Goal: Task Accomplishment & Management: Manage account settings

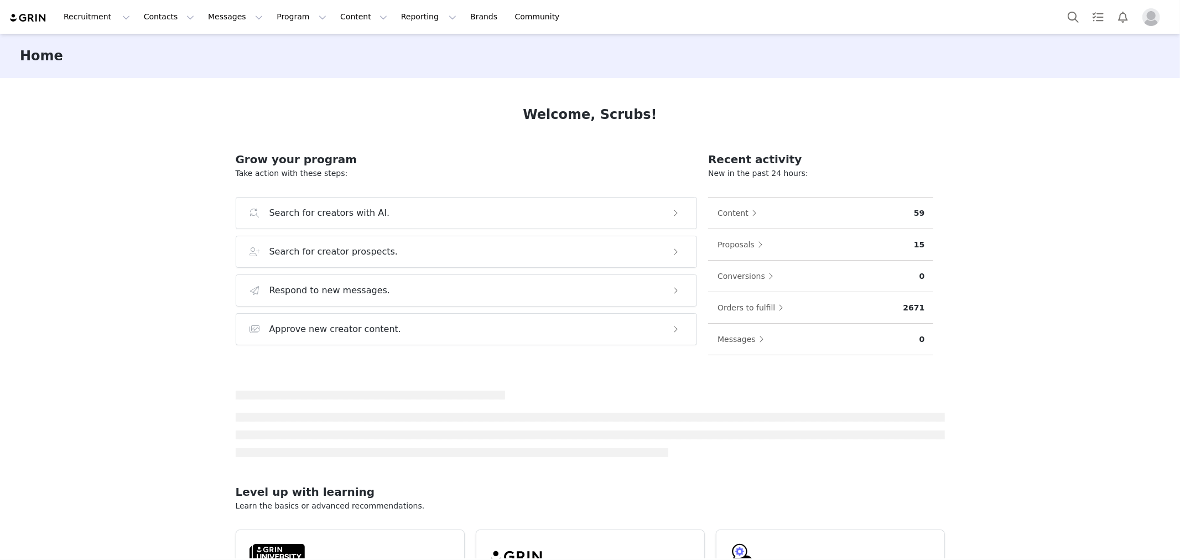
click at [279, 125] on div "Welcome, Scrubs! Grow your program Take action with these steps: Search for cre…" at bounding box center [590, 318] width 762 height 480
click at [292, 20] on button "Program Program" at bounding box center [301, 16] width 63 height 25
click at [116, 91] on div "Home Welcome, Scrubs! Grow your program Take action with these steps: Search fo…" at bounding box center [590, 296] width 1180 height 524
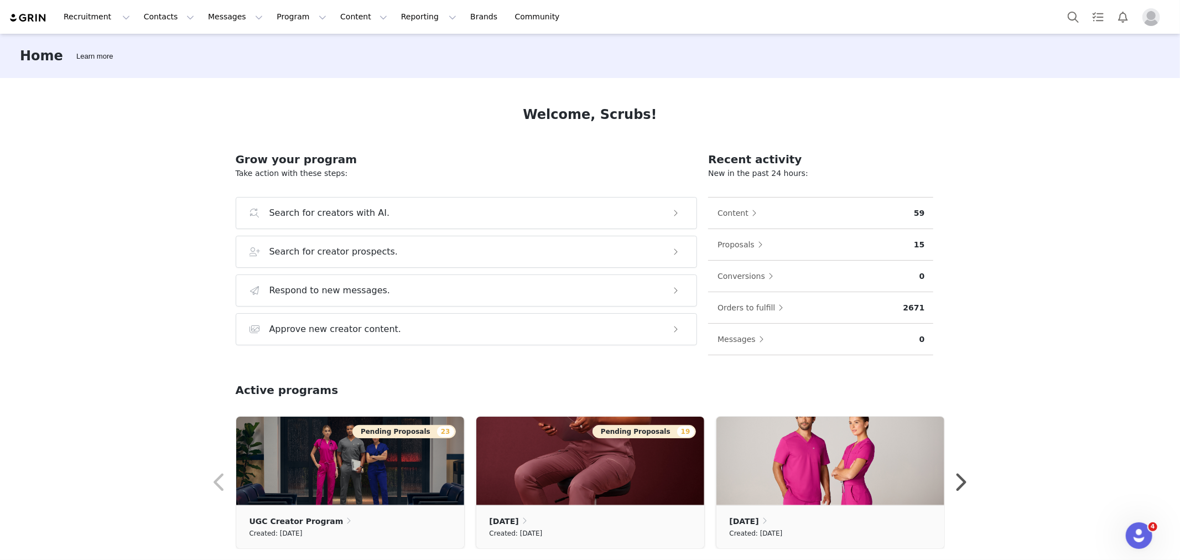
click at [394, 65] on div "Home Learn more" at bounding box center [590, 56] width 1180 height 44
click at [142, 18] on button "Contacts Contacts" at bounding box center [169, 16] width 64 height 25
click at [163, 46] on p "Creators" at bounding box center [152, 49] width 33 height 12
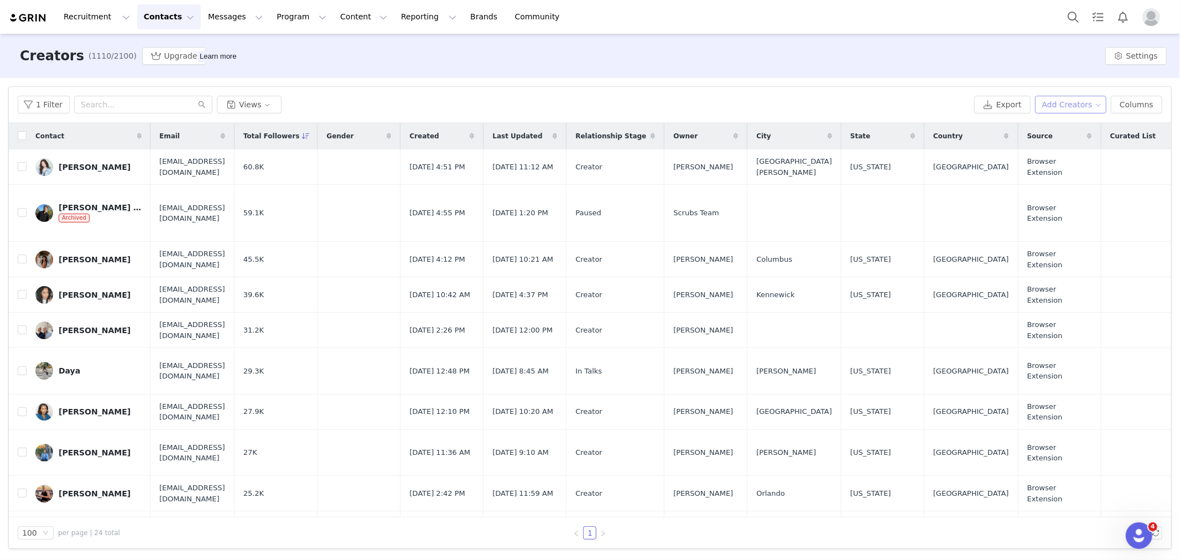
click at [1075, 113] on div "1 Filter Views Export Add Creators Columns" at bounding box center [590, 105] width 1162 height 36
click at [1081, 111] on button "Add Creators" at bounding box center [1071, 105] width 72 height 18
click at [1075, 136] on li "Import Creators" at bounding box center [1073, 145] width 87 height 18
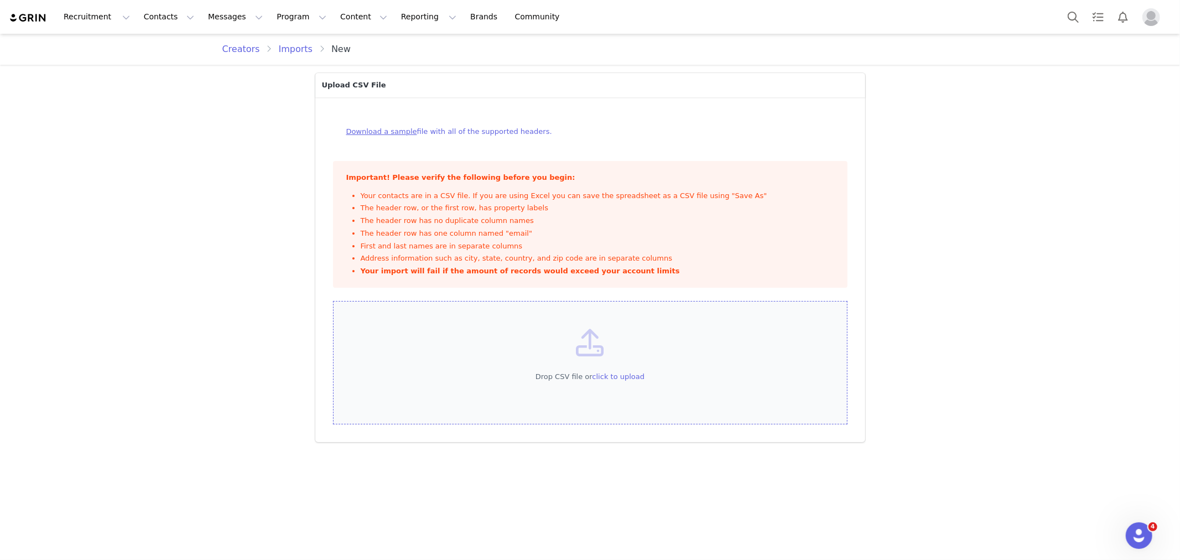
click at [620, 369] on div "Drop CSV file or click to upload" at bounding box center [590, 363] width 514 height 124
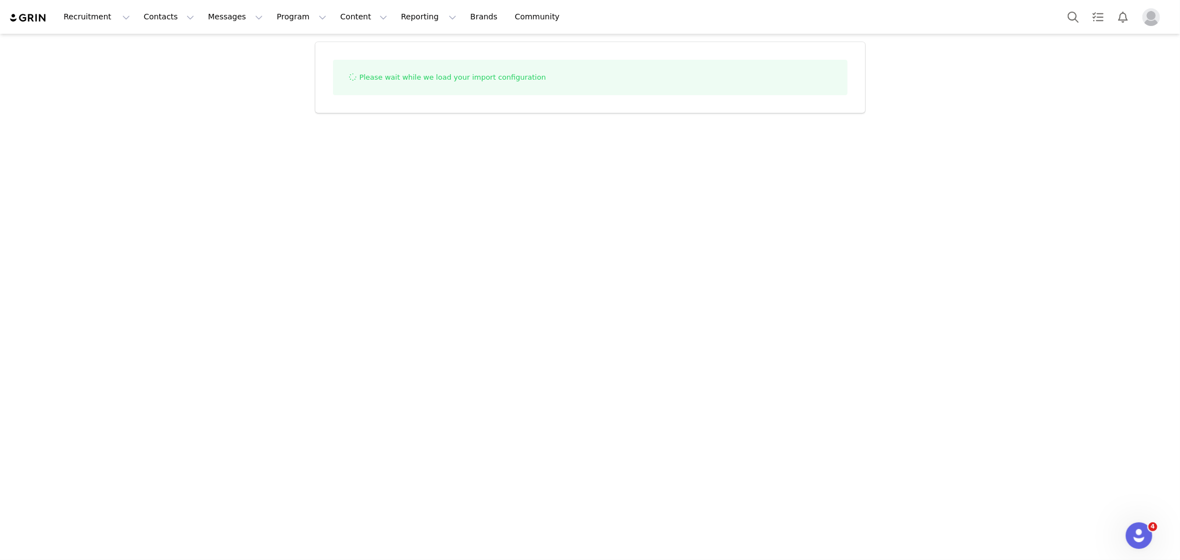
select select "influencer"
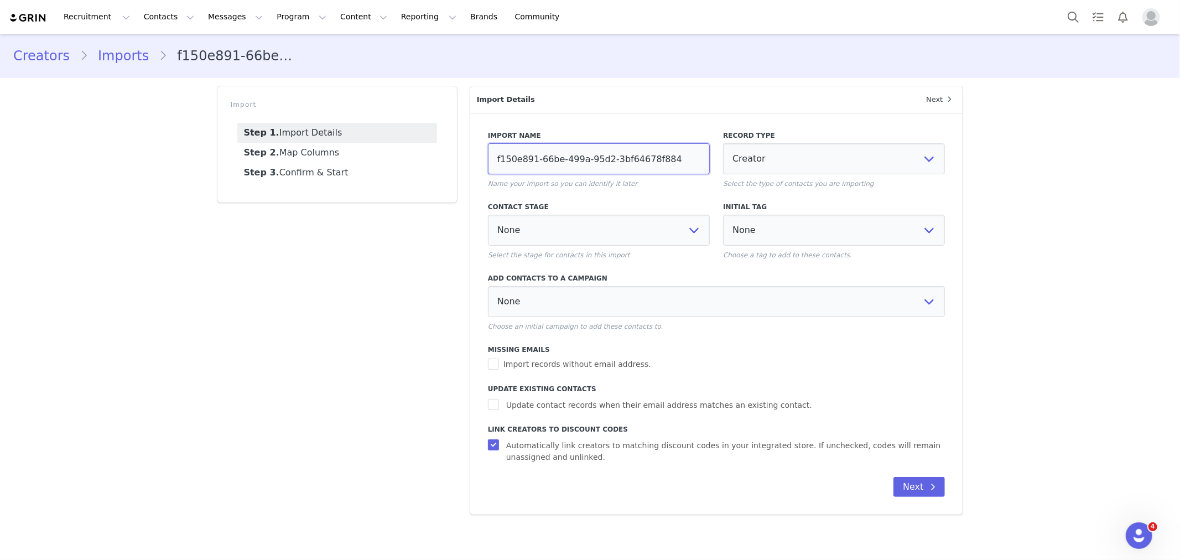
click at [597, 167] on input "f150e891-66be-499a-95d2-3bf64678f884" at bounding box center [599, 158] width 222 height 31
type input "[DATE]"
select select
type input "oct 9/"
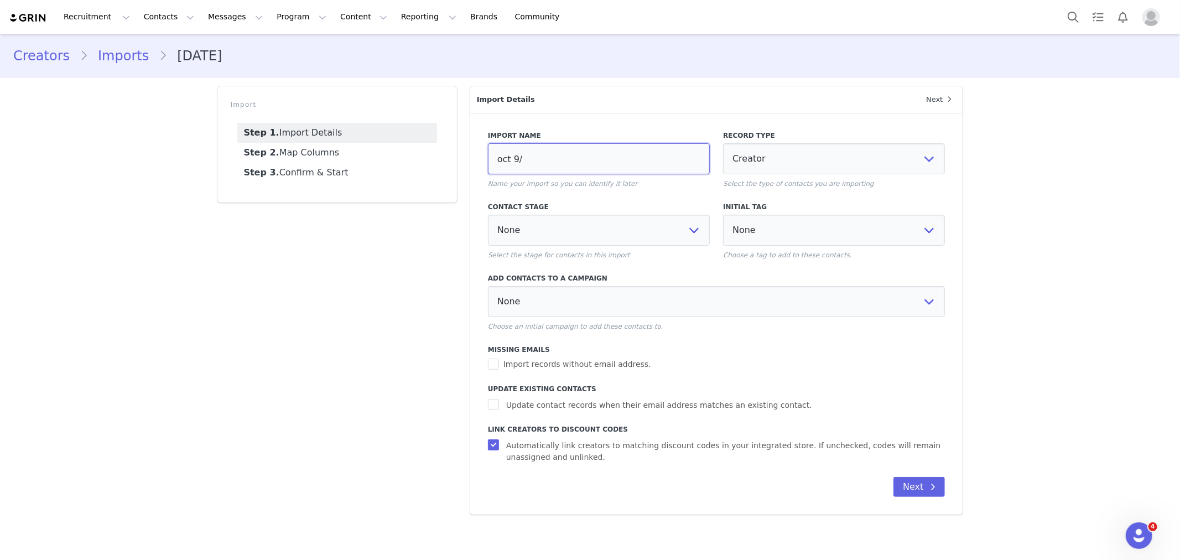
select select
type input "oct 9/2"
select select
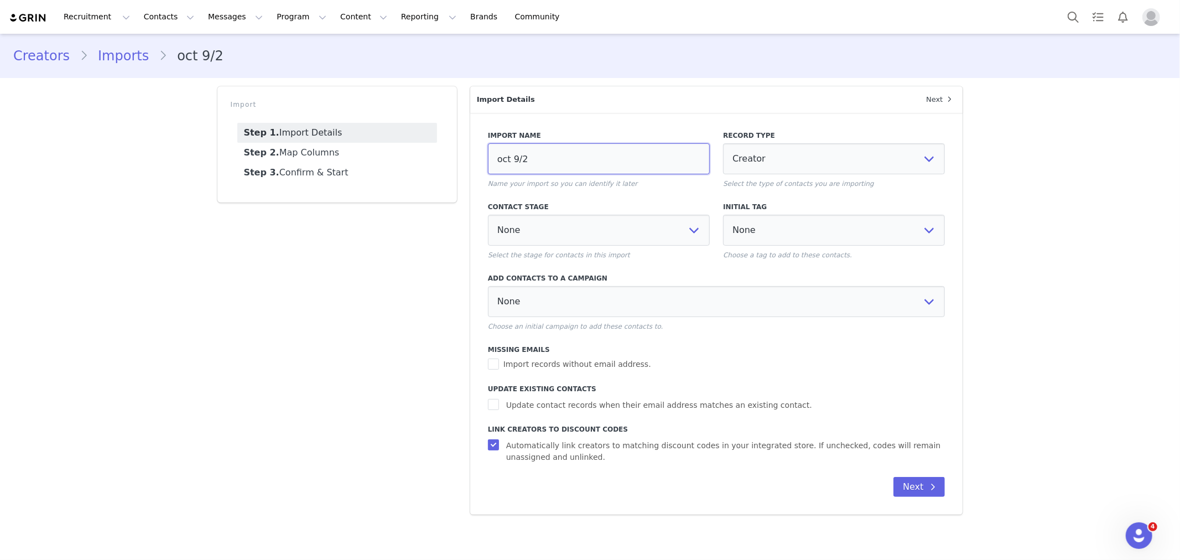
type input "[DATE]"
select select
type input "[DATE]"
click at [549, 405] on span "Update contact records when their email address matches an existing contact." at bounding box center [659, 405] width 315 height 12
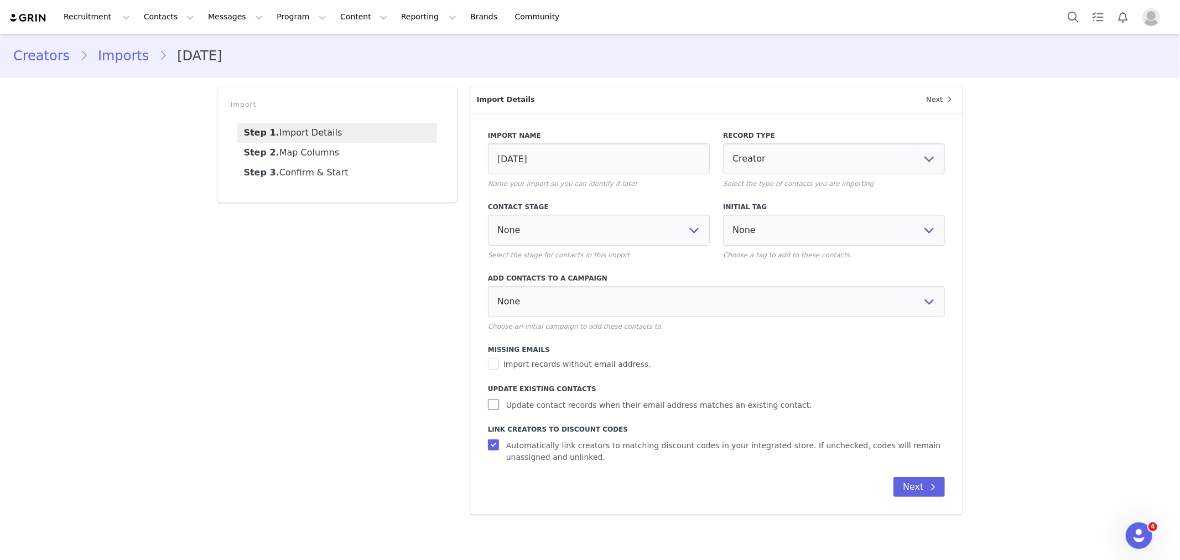
click at [502, 405] on input "Update contact records when their email address matches an existing contact." at bounding box center [495, 404] width 14 height 11
checkbox input "true"
select select
click at [918, 482] on button "Next" at bounding box center [918, 487] width 51 height 20
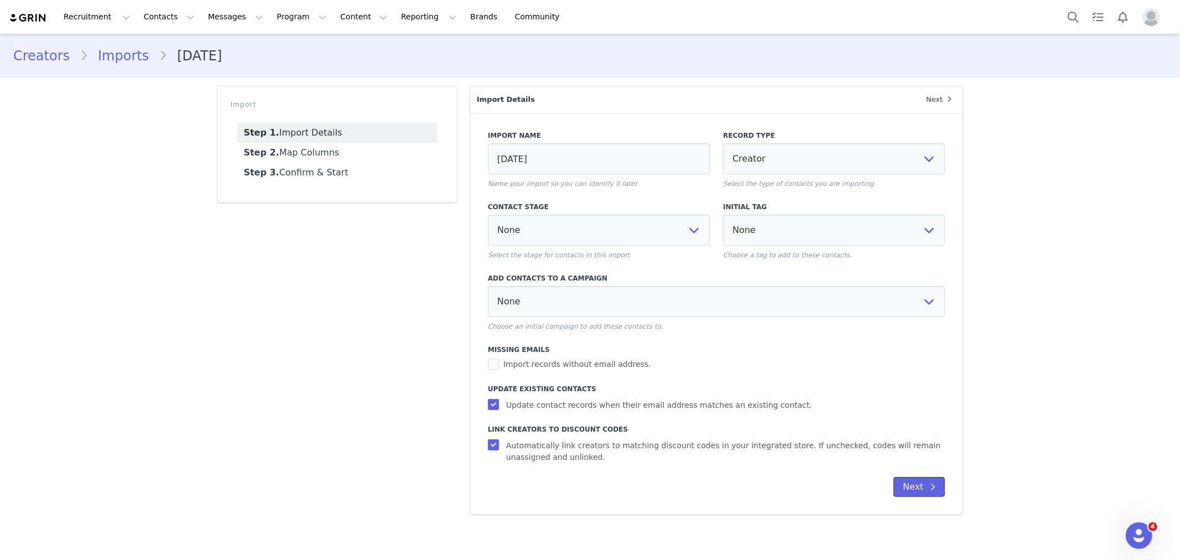
select select
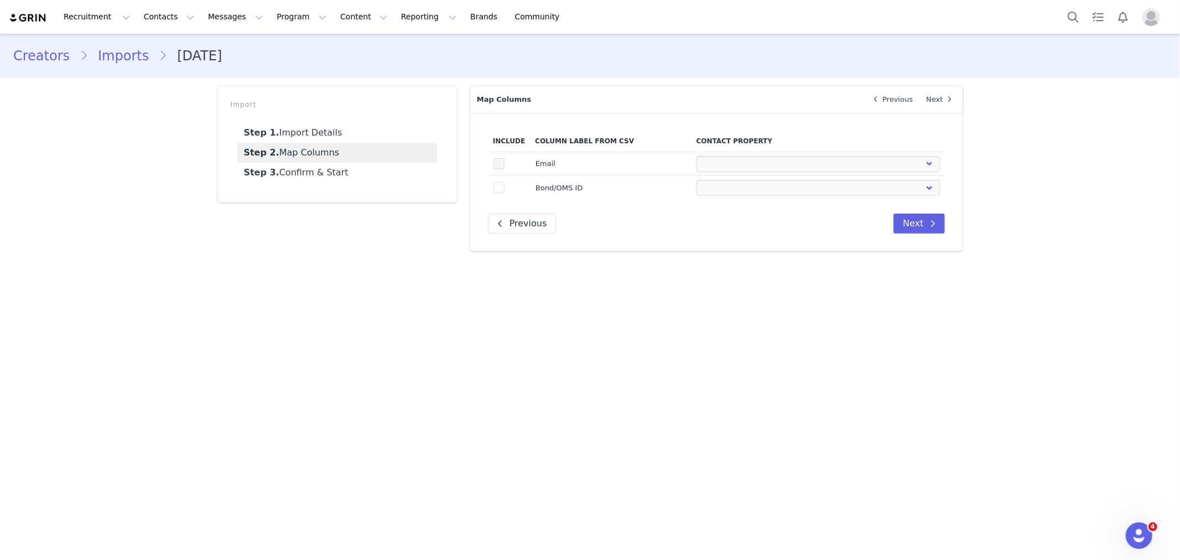
click at [496, 159] on span at bounding box center [498, 163] width 11 height 11
click at [504, 158] on input "true" at bounding box center [504, 158] width 0 height 0
select select
click at [502, 191] on span at bounding box center [498, 187] width 11 height 11
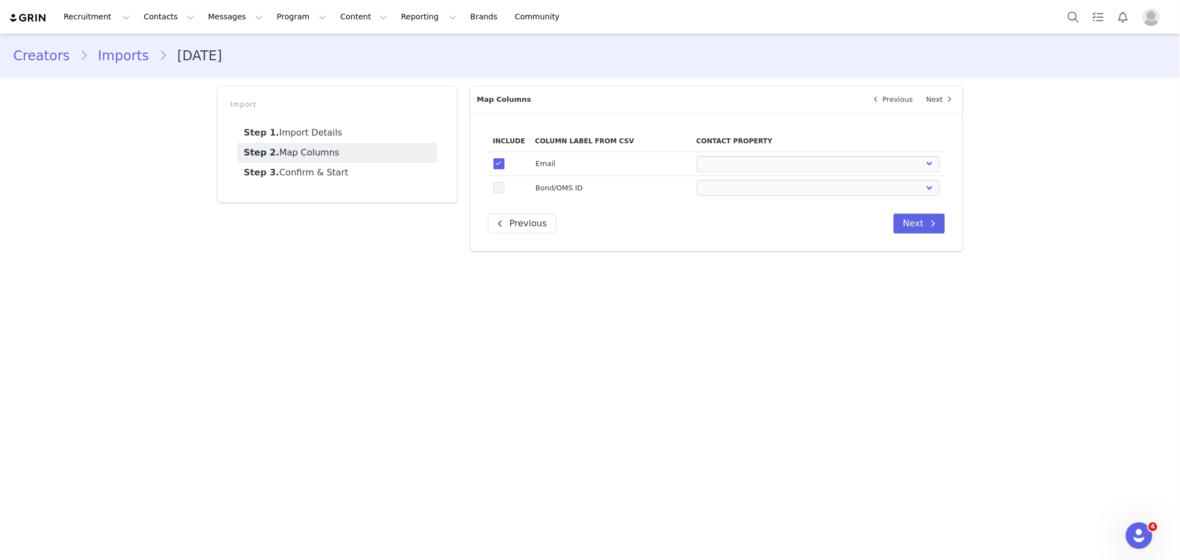
click at [504, 182] on input "true" at bounding box center [504, 182] width 0 height 0
select select
click at [756, 152] on td "First Name Last Name Email PayPal Email Gender Language Phone Country Code Phon…" at bounding box center [818, 164] width 254 height 24
drag, startPoint x: 747, startPoint y: 159, endPoint x: 743, endPoint y: 164, distance: 6.8
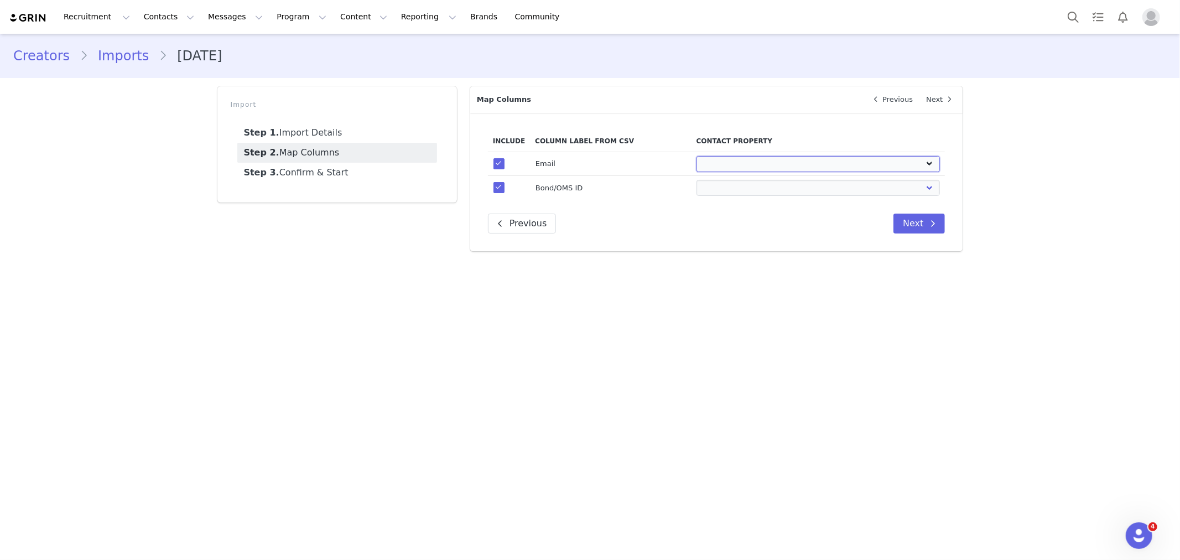
click at [747, 159] on select "First Name Last Name Email PayPal Email Gender Language Phone Country Code Phon…" at bounding box center [817, 164] width 243 height 16
select select "email"
click at [696, 156] on select "First Name Last Name Email PayPal Email Gender Language Phone Country Code Phon…" at bounding box center [817, 164] width 243 height 16
click at [742, 191] on select "First Name Last Name Email PayPal Email Gender Language Phone Country Code Phon…" at bounding box center [817, 188] width 243 height 16
select select "field_24347"
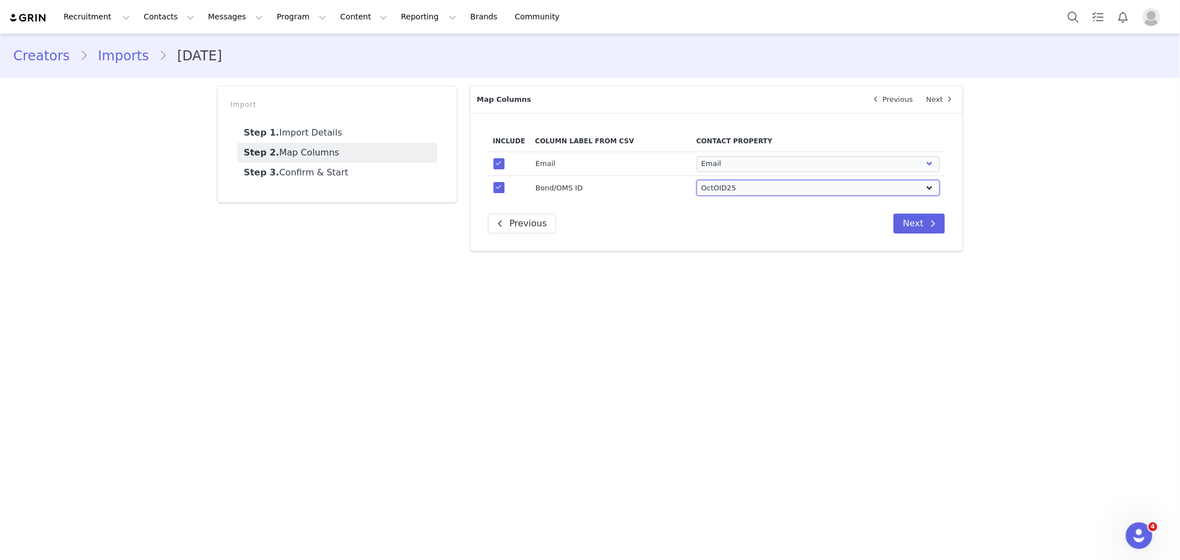
click at [696, 180] on select "First Name Last Name Email PayPal Email Gender Language Phone Country Code Phon…" at bounding box center [817, 188] width 243 height 16
click at [753, 375] on main "Creators Imports [DATE] Import Step 1. Import Details Step 2. Map Columns Step …" at bounding box center [590, 296] width 1180 height 524
click at [925, 225] on button "Next" at bounding box center [918, 224] width 51 height 20
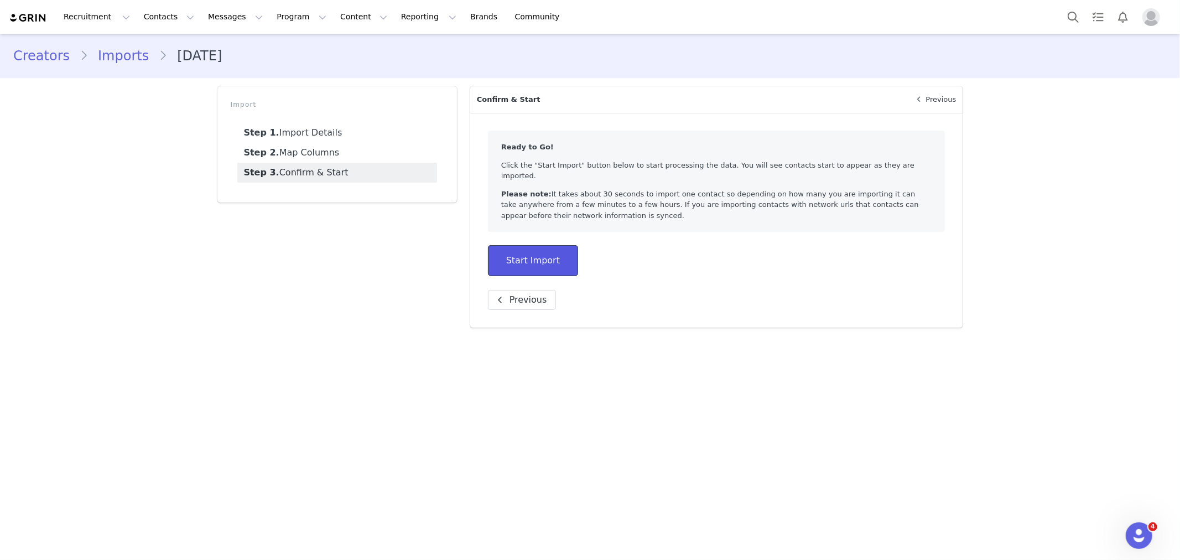
click at [554, 256] on button "Start Import" at bounding box center [533, 260] width 90 height 31
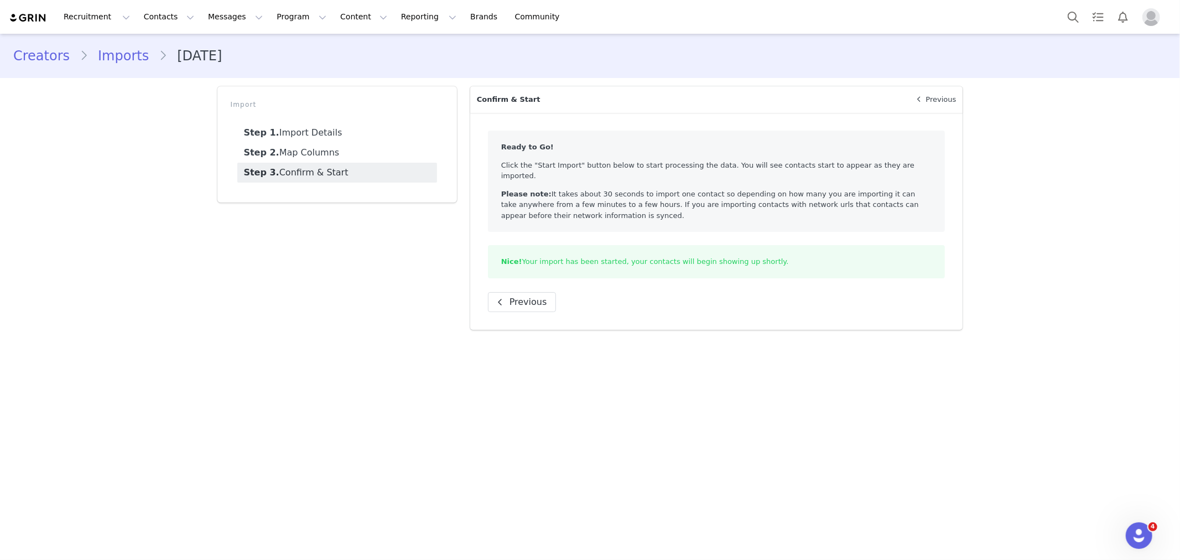
click at [350, 281] on div "Import Step 1. Import Details Step 2. Map Columns Step 3. Confirm & Start" at bounding box center [337, 208] width 253 height 257
click at [289, 21] on button "Program Program" at bounding box center [301, 16] width 63 height 25
click at [284, 46] on p "Activations" at bounding box center [273, 49] width 43 height 12
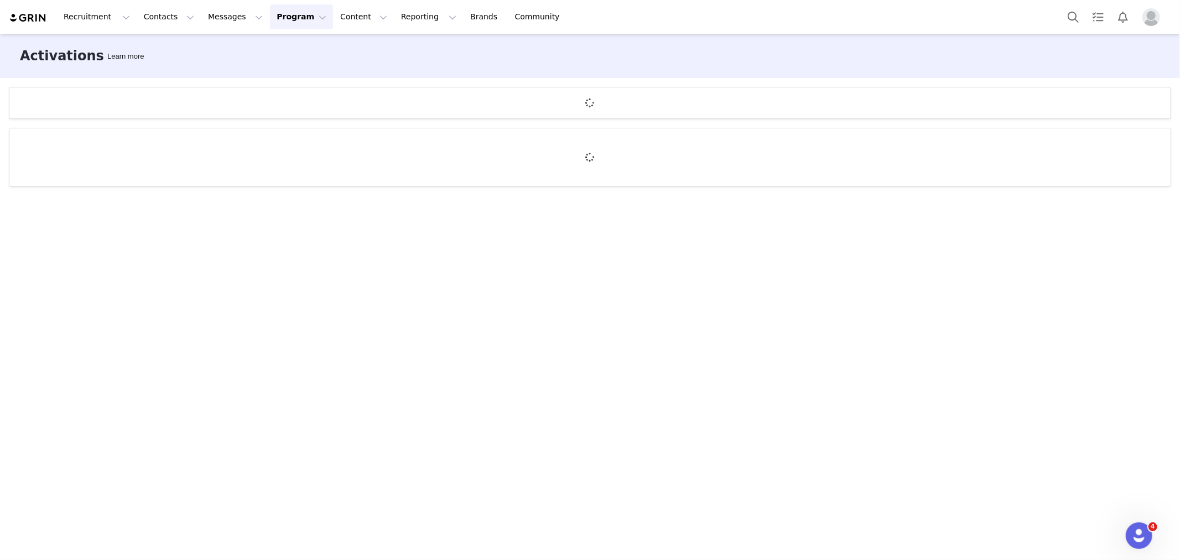
click at [1037, 56] on div "Activations Learn more" at bounding box center [590, 56] width 1180 height 44
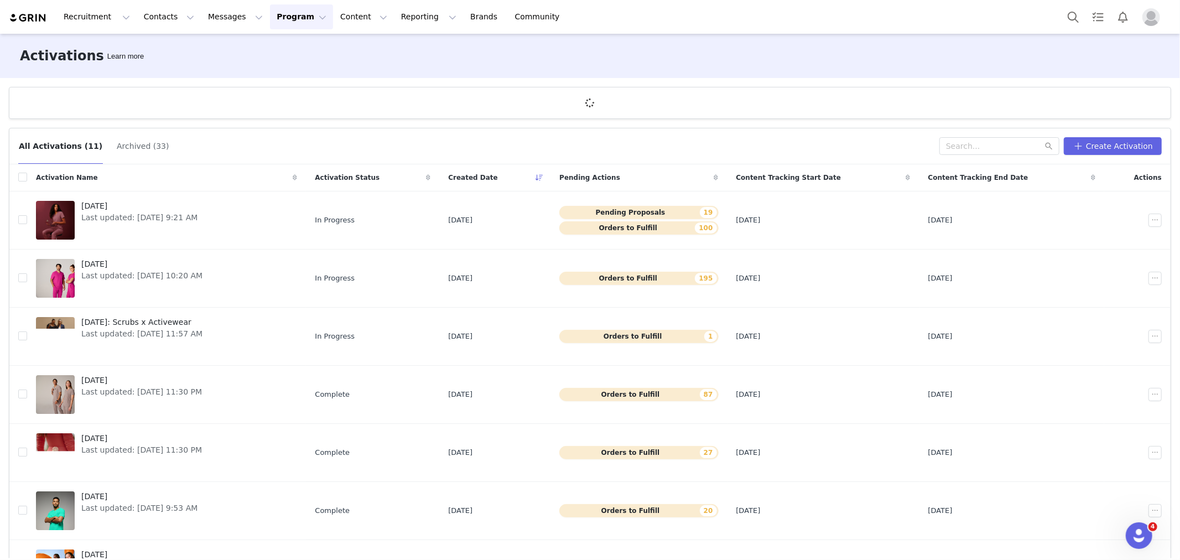
click at [836, 90] on article at bounding box center [590, 103] width 1162 height 32
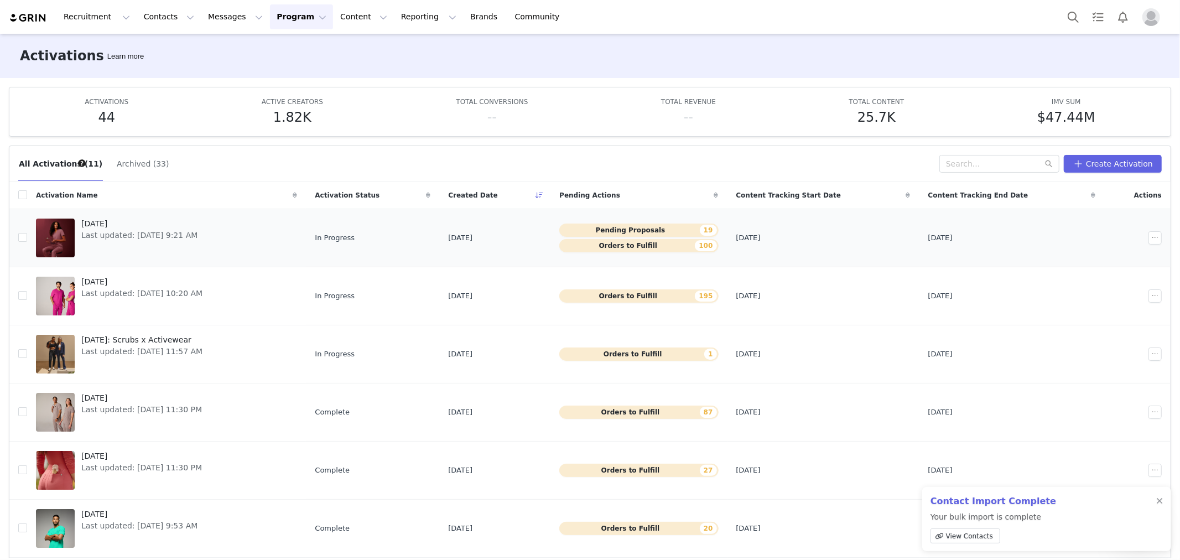
click at [132, 241] on span "Last updated: [DATE] 9:21 AM" at bounding box center [139, 236] width 116 height 12
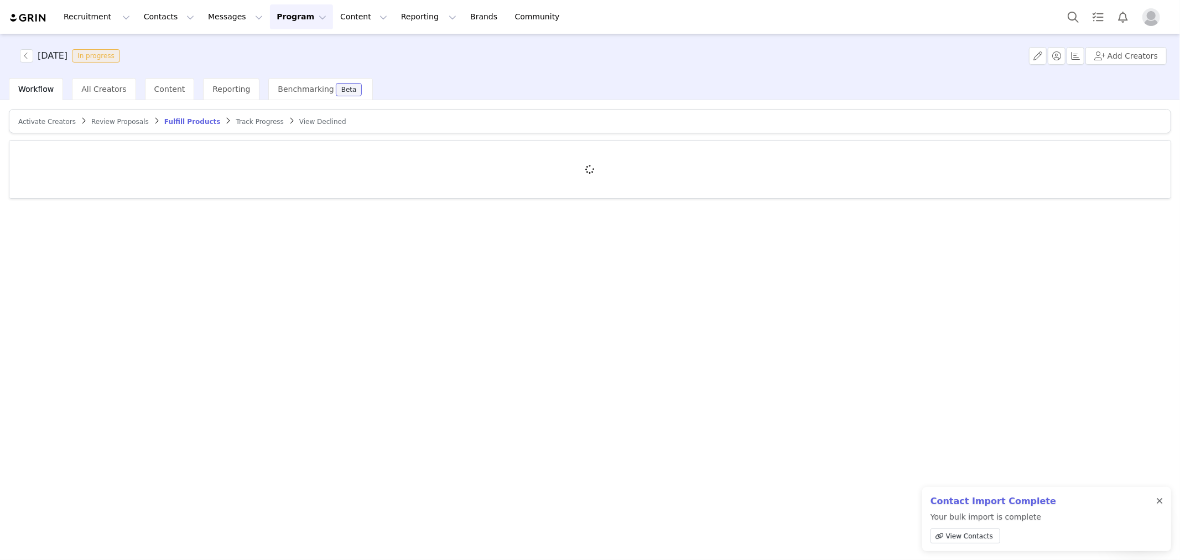
click at [1158, 500] on div at bounding box center [1159, 501] width 7 height 9
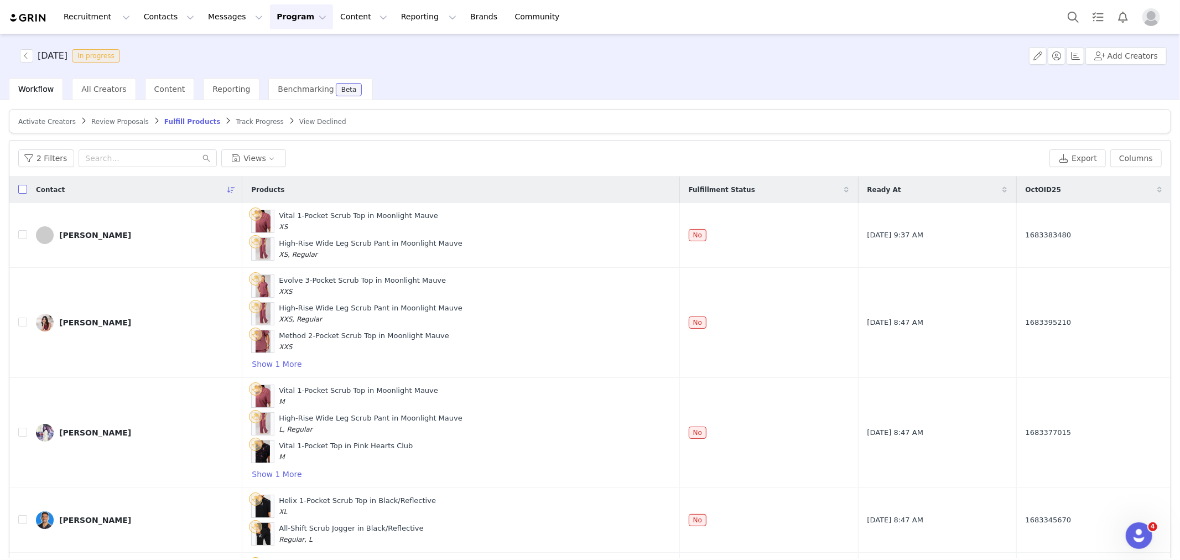
click at [20, 190] on input "checkbox" at bounding box center [22, 189] width 9 height 9
checkbox input "true"
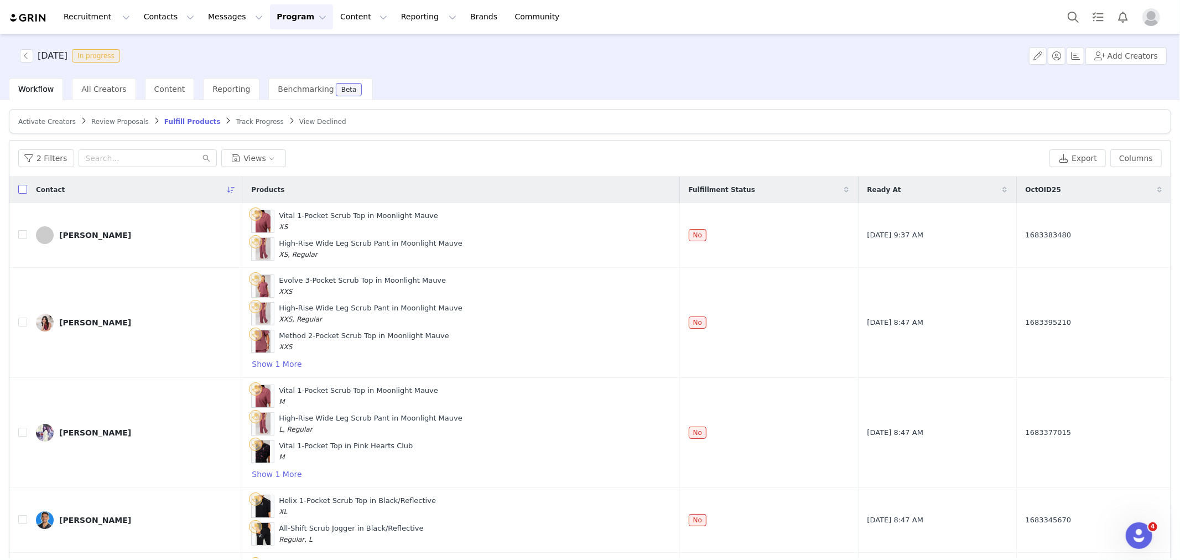
checkbox input "true"
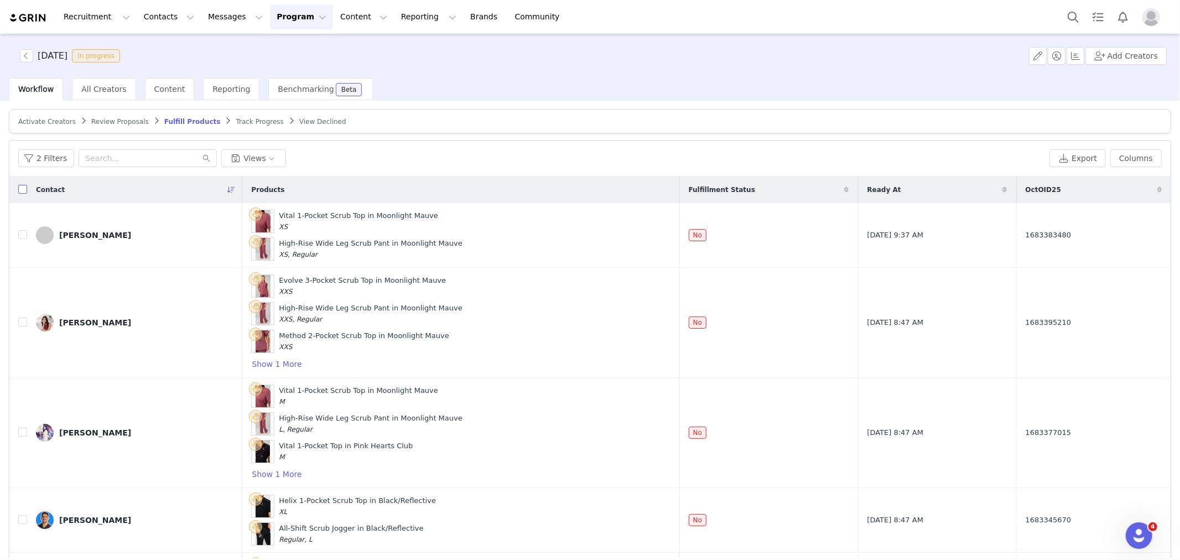
checkbox input "true"
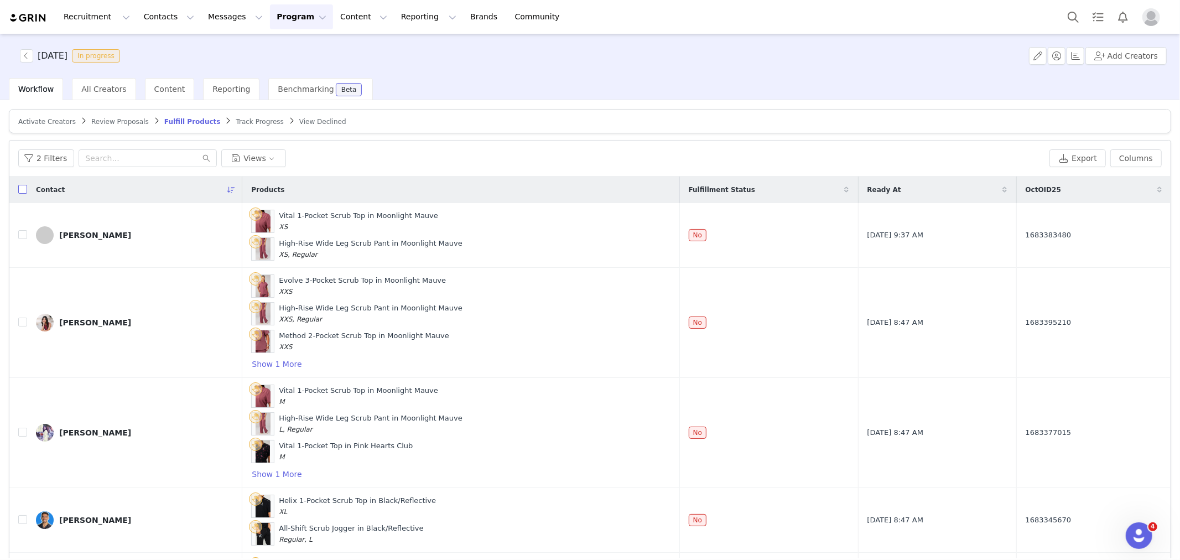
checkbox input "true"
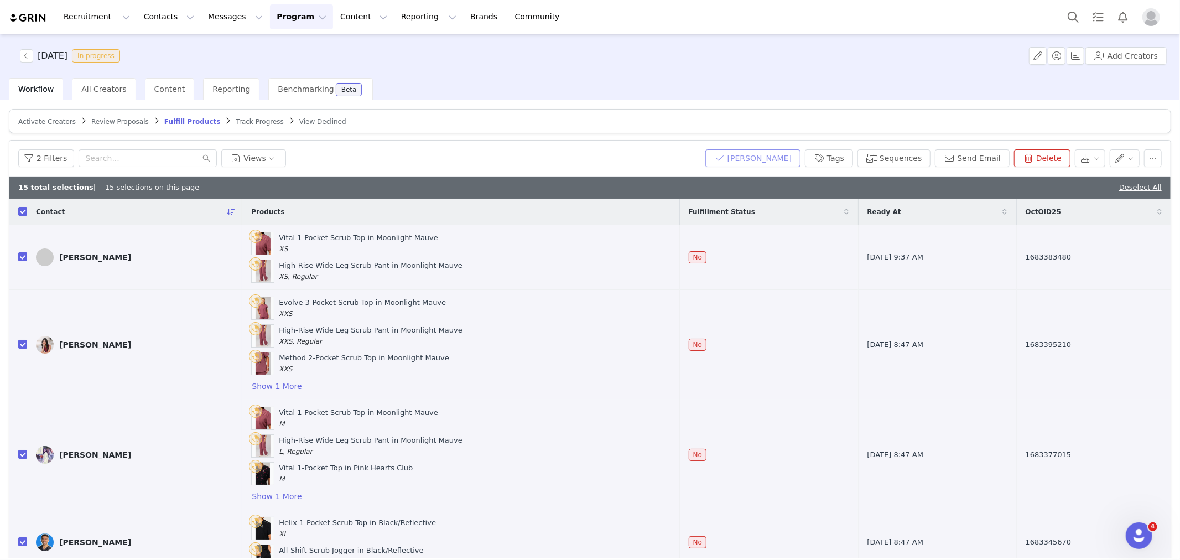
click at [751, 166] on button "[PERSON_NAME]" at bounding box center [752, 158] width 95 height 18
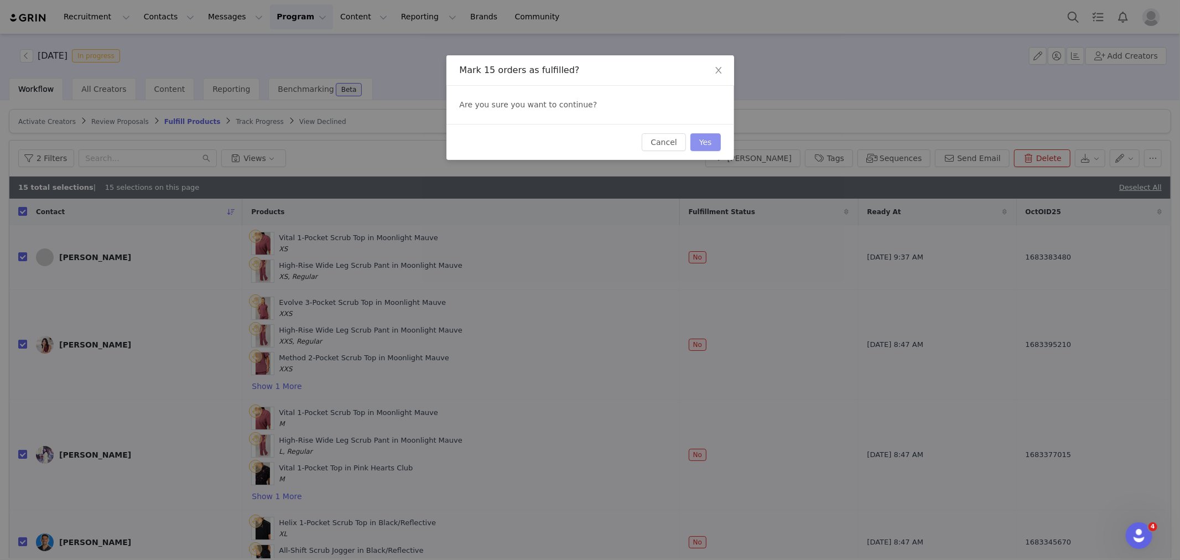
click at [717, 144] on button "Yes" at bounding box center [705, 142] width 30 height 18
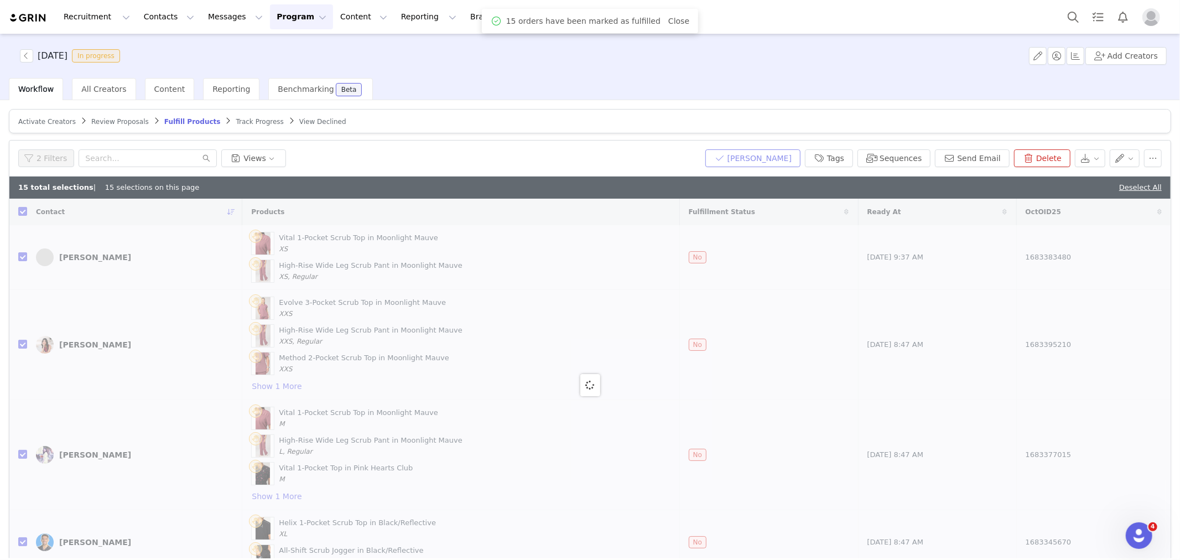
checkbox input "false"
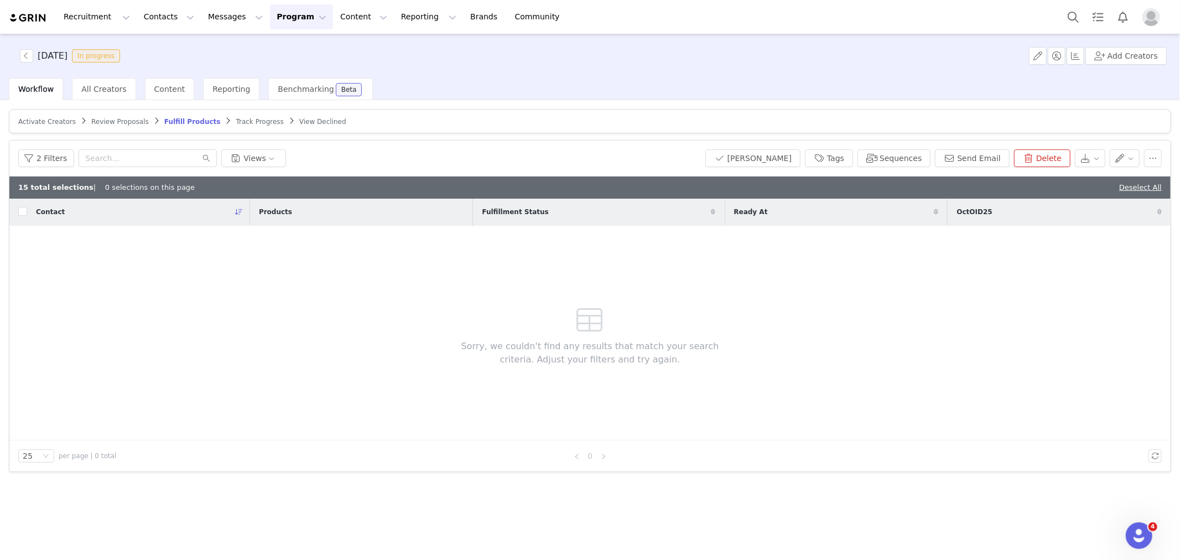
click at [1147, 20] on img "Profile" at bounding box center [1151, 17] width 18 height 18
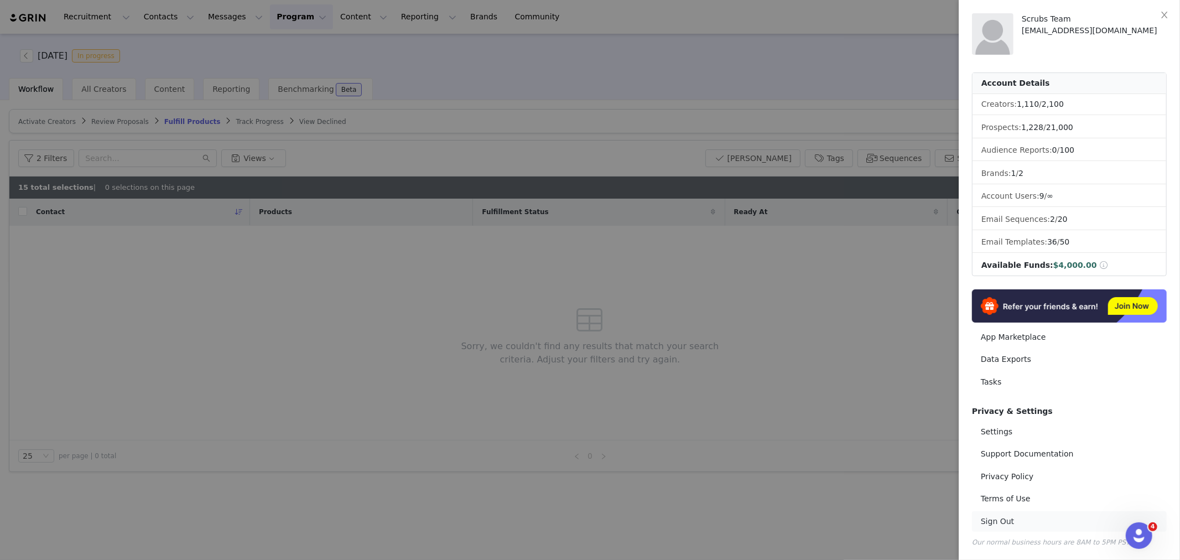
click at [1029, 514] on link "Sign Out" at bounding box center [1069, 521] width 195 height 20
click at [1018, 515] on link "Sign Out" at bounding box center [1069, 521] width 195 height 20
